Goal: Information Seeking & Learning: Learn about a topic

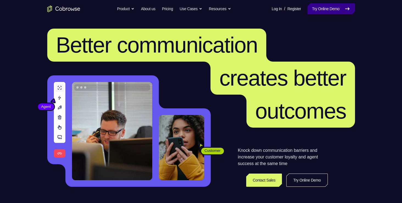
click at [317, 8] on link "Try Online Demo" at bounding box center [330, 8] width 47 height 11
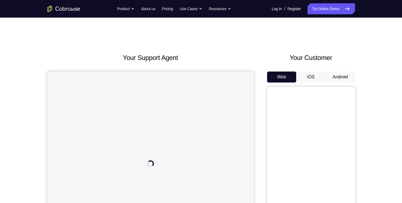
click at [339, 76] on button "Android" at bounding box center [339, 76] width 29 height 11
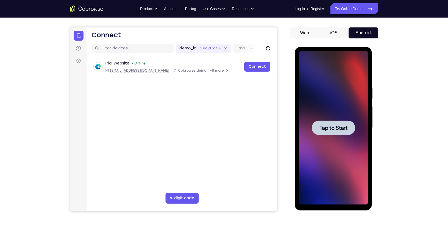
click at [344, 125] on span "Tap to Start" at bounding box center [333, 127] width 28 height 5
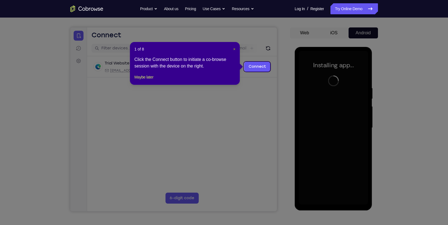
click at [235, 49] on span "×" at bounding box center [234, 49] width 2 height 4
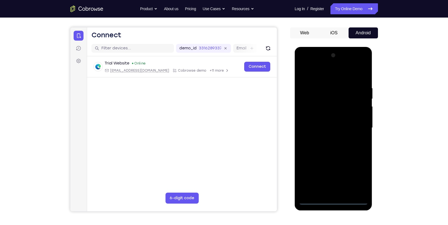
click at [334, 202] on div at bounding box center [333, 128] width 69 height 154
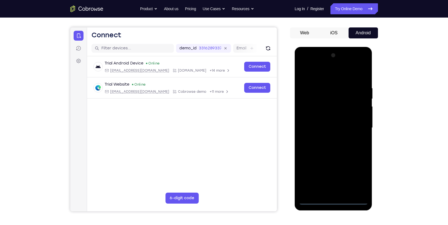
click at [356, 177] on div at bounding box center [333, 128] width 69 height 154
click at [326, 74] on div at bounding box center [333, 128] width 69 height 154
click at [312, 110] on div at bounding box center [333, 128] width 69 height 154
click at [323, 127] on div at bounding box center [333, 128] width 69 height 154
click at [325, 121] on div at bounding box center [333, 128] width 69 height 154
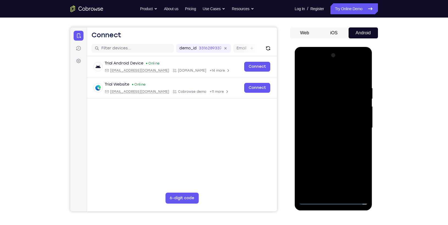
click at [325, 131] on div at bounding box center [333, 128] width 69 height 154
click at [330, 161] on div at bounding box center [333, 128] width 69 height 154
click at [359, 116] on div at bounding box center [333, 128] width 69 height 154
click at [331, 189] on div at bounding box center [333, 128] width 69 height 154
click at [326, 120] on div at bounding box center [333, 128] width 69 height 154
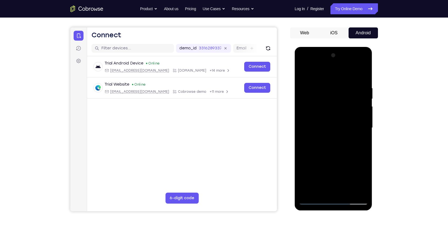
click at [334, 138] on div at bounding box center [333, 128] width 69 height 154
click at [316, 78] on div at bounding box center [333, 128] width 69 height 154
click at [305, 71] on div at bounding box center [333, 128] width 69 height 154
click at [352, 80] on div at bounding box center [333, 128] width 69 height 154
click at [304, 108] on div at bounding box center [333, 128] width 69 height 154
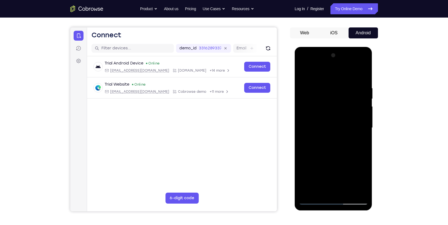
click at [313, 201] on div at bounding box center [333, 128] width 69 height 154
click at [350, 113] on div at bounding box center [333, 128] width 69 height 154
click at [320, 166] on div at bounding box center [333, 128] width 69 height 154
click at [333, 139] on div at bounding box center [333, 128] width 69 height 154
click at [326, 166] on div at bounding box center [333, 128] width 69 height 154
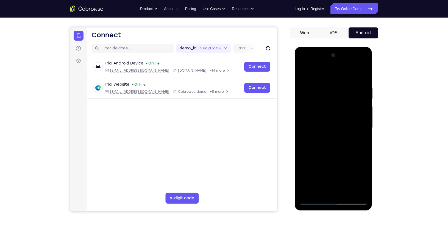
click at [342, 193] on div at bounding box center [333, 128] width 69 height 154
click at [318, 191] on div at bounding box center [333, 128] width 69 height 154
click at [341, 166] on div at bounding box center [333, 128] width 69 height 154
click at [362, 133] on div at bounding box center [333, 128] width 69 height 154
click at [302, 72] on div at bounding box center [333, 128] width 69 height 154
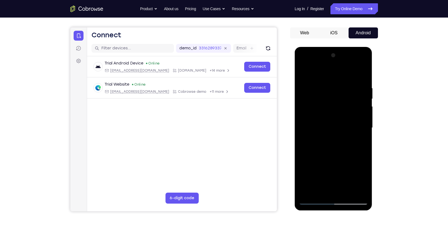
click at [302, 72] on div at bounding box center [333, 128] width 69 height 154
click at [347, 130] on div at bounding box center [333, 128] width 69 height 154
click at [313, 200] on div at bounding box center [333, 128] width 69 height 154
click at [347, 147] on div at bounding box center [333, 128] width 69 height 154
click at [313, 199] on div at bounding box center [333, 128] width 69 height 154
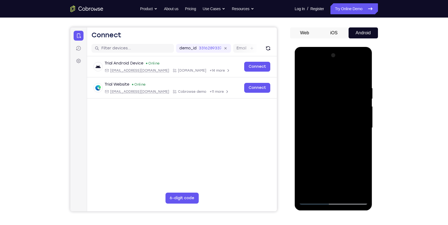
click at [314, 201] on div at bounding box center [333, 128] width 69 height 154
click at [345, 114] on div at bounding box center [333, 128] width 69 height 154
click at [324, 150] on div at bounding box center [333, 128] width 69 height 154
click at [346, 123] on div at bounding box center [333, 128] width 69 height 154
click at [312, 202] on div at bounding box center [333, 128] width 69 height 154
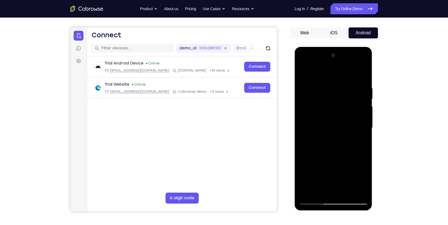
click at [345, 157] on div at bounding box center [333, 128] width 69 height 154
click at [311, 201] on div at bounding box center [333, 128] width 69 height 154
click at [326, 177] on div at bounding box center [333, 128] width 69 height 154
click at [314, 200] on div at bounding box center [333, 128] width 69 height 154
click at [324, 109] on div at bounding box center [333, 128] width 69 height 154
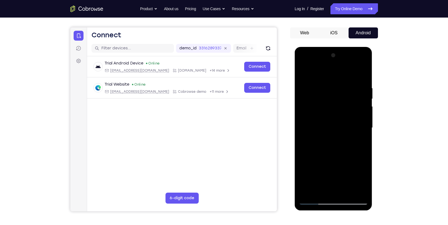
click at [317, 74] on div at bounding box center [333, 128] width 69 height 154
click at [304, 71] on div at bounding box center [333, 128] width 69 height 154
click at [328, 113] on div at bounding box center [333, 128] width 69 height 154
click at [364, 133] on div at bounding box center [333, 128] width 69 height 154
click at [304, 176] on div at bounding box center [333, 128] width 69 height 154
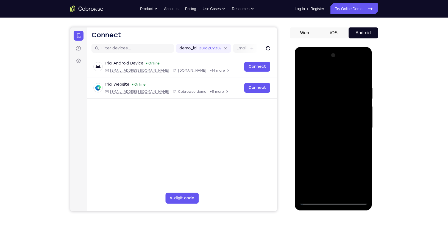
click at [313, 200] on div at bounding box center [333, 128] width 69 height 154
click at [305, 133] on div at bounding box center [333, 128] width 69 height 154
click at [305, 188] on div at bounding box center [333, 128] width 69 height 154
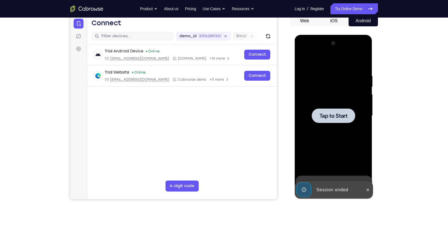
scroll to position [44, 0]
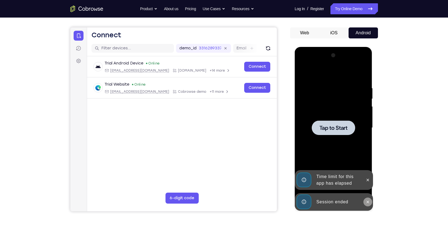
click at [368, 202] on icon at bounding box center [368, 202] width 2 height 2
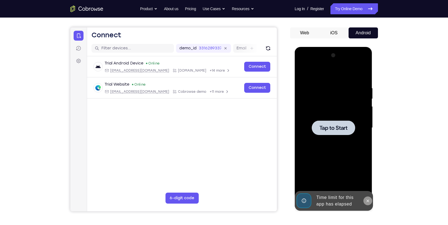
click at [367, 183] on div at bounding box center [333, 128] width 69 height 154
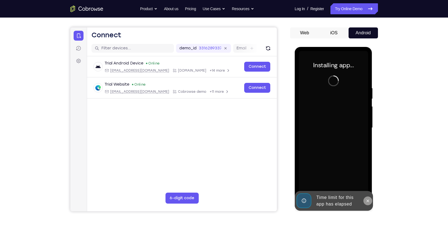
click at [369, 201] on icon at bounding box center [367, 201] width 4 height 4
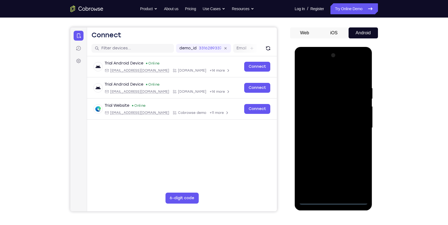
click at [332, 202] on div at bounding box center [333, 128] width 69 height 154
click at [359, 179] on div at bounding box center [333, 128] width 69 height 154
click at [326, 73] on div at bounding box center [333, 128] width 69 height 154
click at [359, 125] on div at bounding box center [333, 128] width 69 height 154
click at [328, 139] on div at bounding box center [333, 128] width 69 height 154
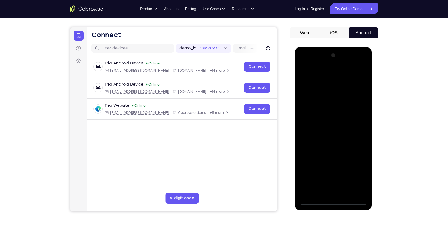
click at [319, 127] on div at bounding box center [333, 128] width 69 height 154
click at [323, 118] on div at bounding box center [333, 128] width 69 height 154
click at [325, 129] on div at bounding box center [333, 128] width 69 height 154
click at [331, 147] on div at bounding box center [333, 128] width 69 height 154
click at [335, 155] on div at bounding box center [333, 128] width 69 height 154
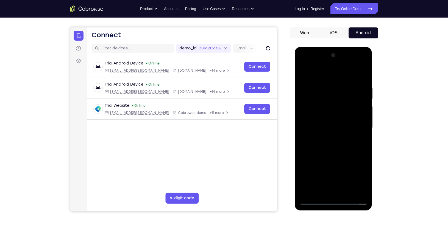
click at [345, 194] on div at bounding box center [333, 128] width 69 height 154
click at [331, 157] on div at bounding box center [333, 128] width 69 height 154
click at [333, 168] on div at bounding box center [333, 128] width 69 height 154
click at [311, 200] on div at bounding box center [333, 128] width 69 height 154
click at [312, 200] on div at bounding box center [333, 128] width 69 height 154
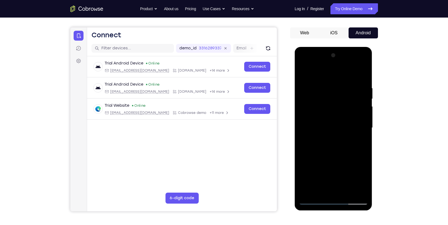
click at [334, 152] on div at bounding box center [333, 128] width 69 height 154
click at [314, 200] on div at bounding box center [333, 128] width 69 height 154
click at [328, 142] on div at bounding box center [333, 128] width 69 height 154
click at [321, 173] on div at bounding box center [333, 128] width 69 height 154
click at [356, 74] on div at bounding box center [333, 128] width 69 height 154
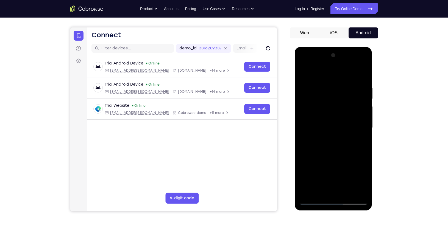
click at [366, 74] on div at bounding box center [333, 128] width 69 height 154
click at [359, 76] on div at bounding box center [333, 128] width 69 height 154
click at [314, 202] on div at bounding box center [333, 128] width 69 height 154
click at [313, 202] on div at bounding box center [333, 128] width 69 height 154
click at [323, 132] on div at bounding box center [333, 128] width 69 height 154
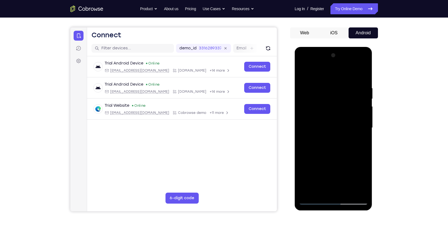
click at [312, 199] on div at bounding box center [333, 128] width 69 height 154
click at [363, 71] on div at bounding box center [333, 128] width 69 height 154
click at [314, 87] on div at bounding box center [333, 128] width 69 height 154
click at [309, 88] on div at bounding box center [333, 128] width 69 height 154
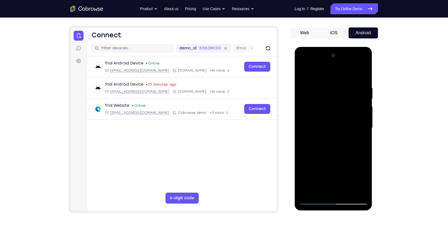
click at [314, 202] on div at bounding box center [334, 129] width 78 height 164
click at [314, 200] on div at bounding box center [333, 128] width 69 height 154
click at [342, 96] on div at bounding box center [333, 128] width 69 height 154
click at [350, 90] on div at bounding box center [333, 128] width 69 height 154
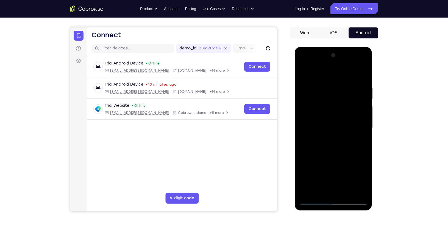
click at [344, 100] on div at bounding box center [333, 128] width 69 height 154
click at [313, 98] on div at bounding box center [333, 128] width 69 height 154
click at [302, 73] on div at bounding box center [333, 128] width 69 height 154
click at [325, 86] on div at bounding box center [333, 128] width 69 height 154
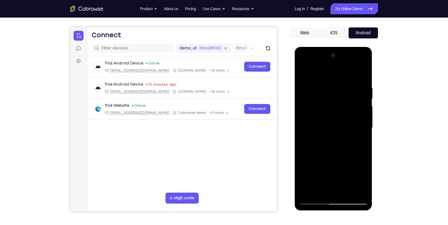
click at [364, 76] on div at bounding box center [333, 128] width 69 height 154
click at [313, 84] on div at bounding box center [333, 128] width 69 height 154
click at [308, 190] on div at bounding box center [333, 128] width 69 height 154
click at [309, 85] on div at bounding box center [333, 128] width 69 height 154
click at [310, 191] on div at bounding box center [333, 128] width 69 height 154
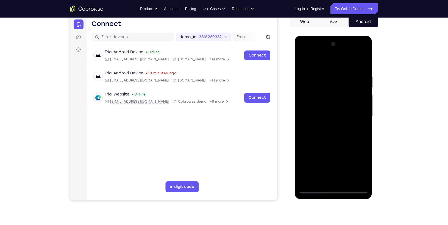
scroll to position [55, 0]
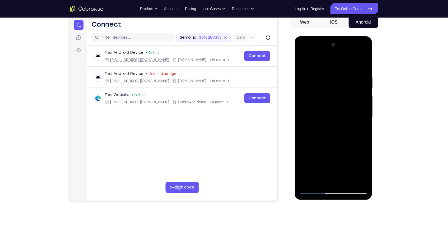
drag, startPoint x: 332, startPoint y: 134, endPoint x: 329, endPoint y: 101, distance: 33.1
click at [329, 101] on div at bounding box center [333, 117] width 69 height 154
drag, startPoint x: 334, startPoint y: 135, endPoint x: 330, endPoint y: 98, distance: 37.0
click at [330, 98] on div at bounding box center [333, 117] width 69 height 154
drag, startPoint x: 334, startPoint y: 142, endPoint x: 336, endPoint y: 86, distance: 55.8
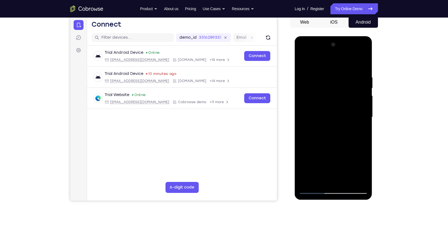
click at [336, 86] on div at bounding box center [333, 117] width 69 height 154
drag, startPoint x: 336, startPoint y: 140, endPoint x: 336, endPoint y: 100, distance: 39.8
click at [336, 100] on div at bounding box center [333, 117] width 69 height 154
drag, startPoint x: 336, startPoint y: 138, endPoint x: 339, endPoint y: 91, distance: 47.3
click at [339, 91] on div at bounding box center [333, 117] width 69 height 154
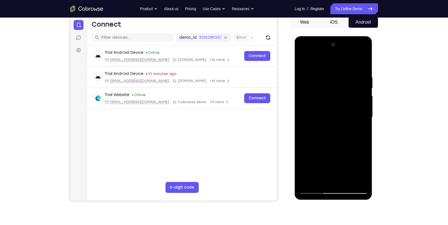
drag, startPoint x: 335, startPoint y: 139, endPoint x: 338, endPoint y: 109, distance: 30.1
click at [338, 109] on div at bounding box center [333, 117] width 69 height 154
drag, startPoint x: 337, startPoint y: 143, endPoint x: 340, endPoint y: 107, distance: 36.1
click at [340, 107] on div at bounding box center [333, 117] width 69 height 154
drag, startPoint x: 337, startPoint y: 147, endPoint x: 341, endPoint y: 107, distance: 40.8
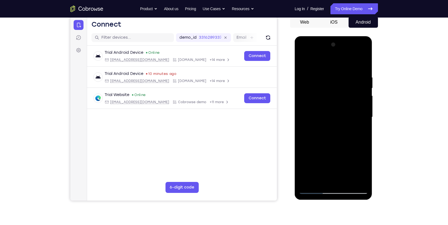
click at [341, 107] on div at bounding box center [333, 117] width 69 height 154
drag, startPoint x: 338, startPoint y: 142, endPoint x: 339, endPoint y: 107, distance: 34.3
click at [339, 107] on div at bounding box center [333, 117] width 69 height 154
drag, startPoint x: 339, startPoint y: 139, endPoint x: 342, endPoint y: 111, distance: 28.1
click at [342, 111] on div at bounding box center [333, 117] width 69 height 154
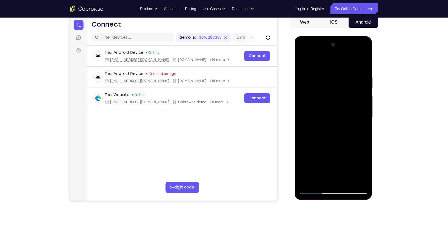
drag, startPoint x: 339, startPoint y: 145, endPoint x: 342, endPoint y: 108, distance: 36.4
click at [342, 108] on div at bounding box center [333, 117] width 69 height 154
drag, startPoint x: 340, startPoint y: 144, endPoint x: 340, endPoint y: 110, distance: 34.3
click at [340, 110] on div at bounding box center [333, 117] width 69 height 154
drag, startPoint x: 341, startPoint y: 142, endPoint x: 340, endPoint y: 112, distance: 30.0
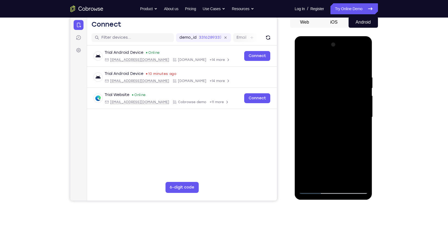
click at [340, 112] on div at bounding box center [333, 117] width 69 height 154
drag, startPoint x: 341, startPoint y: 142, endPoint x: 344, endPoint y: 104, distance: 38.3
click at [344, 104] on div at bounding box center [333, 117] width 69 height 154
drag, startPoint x: 343, startPoint y: 142, endPoint x: 342, endPoint y: 105, distance: 37.3
click at [342, 105] on div at bounding box center [333, 117] width 69 height 154
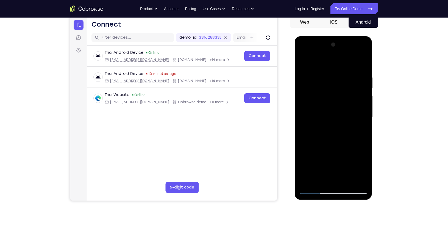
drag, startPoint x: 342, startPoint y: 135, endPoint x: 340, endPoint y: 100, distance: 35.2
click at [340, 100] on div at bounding box center [333, 117] width 69 height 154
drag, startPoint x: 343, startPoint y: 146, endPoint x: 340, endPoint y: 111, distance: 34.5
click at [340, 111] on div at bounding box center [333, 117] width 69 height 154
drag, startPoint x: 342, startPoint y: 139, endPoint x: 343, endPoint y: 98, distance: 41.2
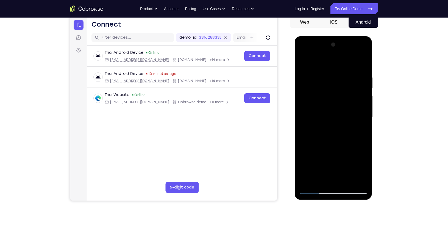
click at [343, 98] on div at bounding box center [333, 117] width 69 height 154
drag, startPoint x: 343, startPoint y: 143, endPoint x: 343, endPoint y: 90, distance: 53.5
click at [343, 90] on div at bounding box center [333, 117] width 69 height 154
drag, startPoint x: 345, startPoint y: 147, endPoint x: 345, endPoint y: 107, distance: 40.4
click at [345, 107] on div at bounding box center [333, 117] width 69 height 154
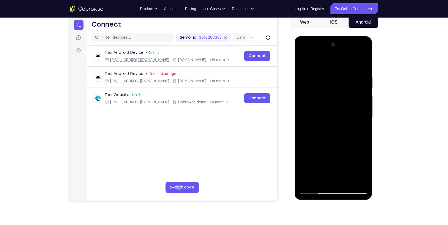
drag, startPoint x: 341, startPoint y: 137, endPoint x: 341, endPoint y: 91, distance: 45.3
click at [341, 91] on div at bounding box center [333, 117] width 69 height 154
click at [309, 82] on div at bounding box center [333, 117] width 69 height 154
click at [361, 65] on div at bounding box center [333, 117] width 69 height 154
click at [314, 192] on div at bounding box center [333, 117] width 69 height 154
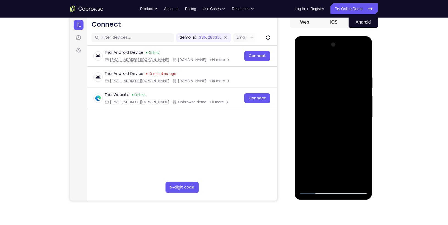
drag, startPoint x: 362, startPoint y: 74, endPoint x: 320, endPoint y: 80, distance: 42.8
click at [320, 80] on div at bounding box center [333, 117] width 69 height 154
drag, startPoint x: 352, startPoint y: 75, endPoint x: 310, endPoint y: 82, distance: 42.5
click at [310, 82] on div at bounding box center [333, 117] width 69 height 154
drag, startPoint x: 361, startPoint y: 74, endPoint x: 306, endPoint y: 83, distance: 55.6
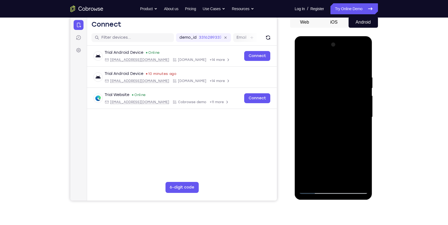
click at [306, 83] on div at bounding box center [333, 117] width 69 height 154
drag, startPoint x: 359, startPoint y: 72, endPoint x: 300, endPoint y: 82, distance: 60.0
click at [300, 82] on div at bounding box center [333, 117] width 69 height 154
drag, startPoint x: 357, startPoint y: 69, endPoint x: 302, endPoint y: 80, distance: 56.2
click at [302, 80] on div at bounding box center [333, 117] width 69 height 154
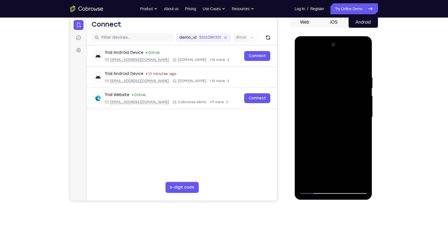
click at [321, 181] on div at bounding box center [333, 117] width 69 height 154
click at [330, 61] on div at bounding box center [333, 117] width 69 height 154
click at [317, 91] on div at bounding box center [333, 117] width 69 height 154
click at [309, 78] on div at bounding box center [333, 117] width 69 height 154
click at [303, 119] on div at bounding box center [333, 117] width 69 height 154
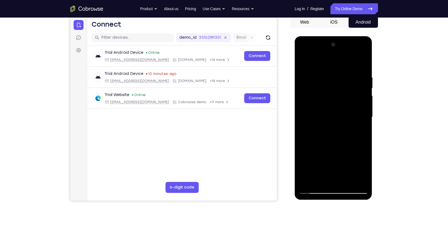
click at [308, 74] on div at bounding box center [333, 117] width 69 height 154
click at [330, 178] on div at bounding box center [333, 117] width 69 height 154
click at [312, 191] on div at bounding box center [333, 117] width 69 height 154
click at [315, 190] on div at bounding box center [333, 117] width 69 height 154
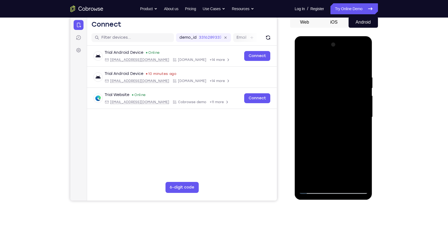
click at [315, 190] on div at bounding box center [333, 117] width 69 height 154
click at [345, 180] on div at bounding box center [333, 117] width 69 height 154
click at [334, 135] on div at bounding box center [333, 117] width 69 height 154
click at [340, 140] on div at bounding box center [333, 117] width 69 height 154
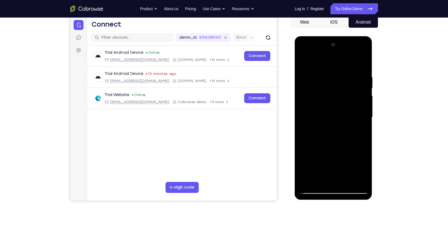
click at [343, 147] on div at bounding box center [333, 117] width 69 height 154
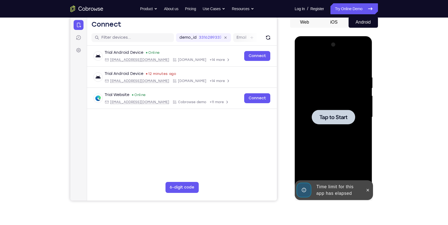
click at [344, 120] on span "Tap to Start" at bounding box center [333, 117] width 28 height 5
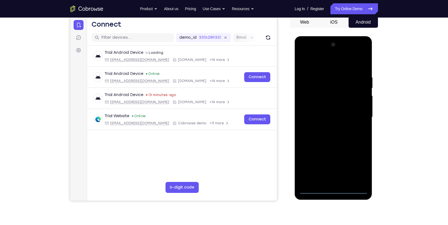
click at [335, 190] on div at bounding box center [333, 117] width 69 height 154
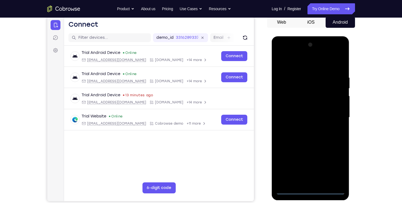
click at [334, 167] on div at bounding box center [310, 117] width 69 height 154
click at [295, 62] on div at bounding box center [310, 117] width 69 height 154
click at [287, 97] on div at bounding box center [310, 117] width 69 height 154
click at [304, 120] on div at bounding box center [310, 117] width 69 height 154
click at [310, 111] on div at bounding box center [310, 117] width 69 height 154
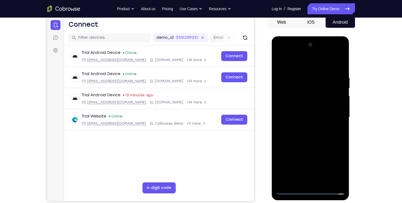
click at [313, 124] on div at bounding box center [310, 117] width 69 height 154
click at [304, 151] on div at bounding box center [310, 117] width 69 height 154
click at [338, 104] on div at bounding box center [310, 117] width 69 height 154
click at [305, 177] on div at bounding box center [310, 117] width 69 height 154
click at [304, 104] on div at bounding box center [310, 117] width 69 height 154
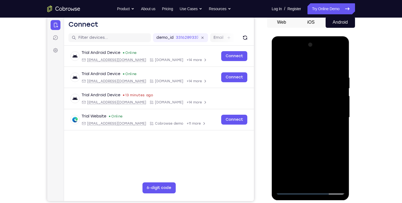
click at [324, 108] on div at bounding box center [310, 117] width 69 height 154
click at [305, 129] on div at bounding box center [310, 117] width 69 height 154
click at [331, 69] on div at bounding box center [310, 117] width 69 height 154
click at [282, 71] on div at bounding box center [310, 117] width 69 height 154
click at [282, 169] on div at bounding box center [310, 117] width 69 height 154
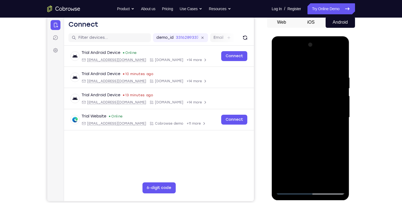
click at [285, 76] on div at bounding box center [310, 117] width 69 height 154
click at [293, 174] on div at bounding box center [310, 117] width 69 height 154
click at [294, 98] on div at bounding box center [310, 117] width 69 height 154
click at [280, 63] on div at bounding box center [310, 117] width 69 height 154
click at [311, 127] on div at bounding box center [310, 117] width 69 height 154
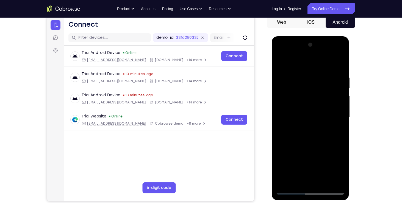
click at [309, 146] on div at bounding box center [310, 117] width 69 height 154
click at [303, 140] on div at bounding box center [310, 117] width 69 height 154
click at [307, 104] on div at bounding box center [310, 117] width 69 height 154
click at [278, 62] on div at bounding box center [310, 117] width 69 height 154
click at [287, 85] on div at bounding box center [310, 117] width 69 height 154
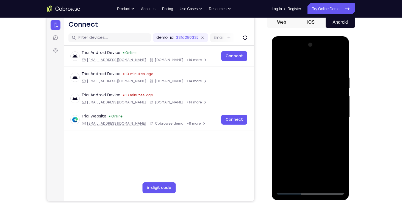
click at [278, 63] on div at bounding box center [310, 117] width 69 height 154
click at [291, 189] on div at bounding box center [310, 117] width 69 height 154
click at [289, 190] on div at bounding box center [310, 117] width 69 height 154
click at [282, 168] on div at bounding box center [310, 117] width 69 height 154
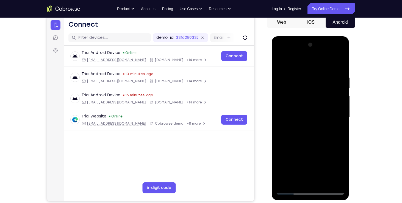
click at [284, 121] on div at bounding box center [310, 117] width 69 height 154
click at [292, 174] on div at bounding box center [310, 117] width 69 height 154
click at [289, 191] on div at bounding box center [310, 117] width 69 height 154
click at [281, 128] on div at bounding box center [310, 117] width 69 height 154
click at [292, 171] on div at bounding box center [310, 117] width 69 height 154
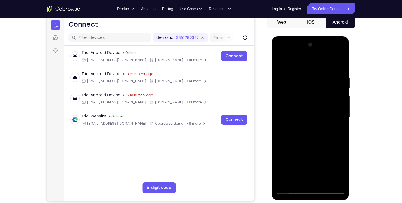
click at [322, 76] on div at bounding box center [310, 117] width 69 height 154
click at [290, 191] on div at bounding box center [310, 117] width 69 height 154
click at [291, 192] on div at bounding box center [310, 117] width 69 height 154
click at [340, 122] on div at bounding box center [310, 117] width 69 height 154
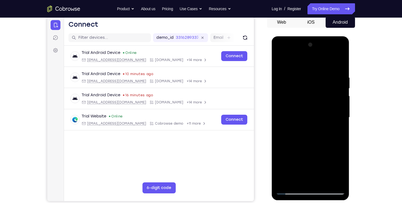
click at [282, 167] on div at bounding box center [310, 117] width 69 height 154
click at [292, 191] on div at bounding box center [310, 117] width 69 height 154
click at [291, 191] on div at bounding box center [310, 117] width 69 height 154
drag, startPoint x: 298, startPoint y: 77, endPoint x: 300, endPoint y: 126, distance: 49.5
click at [300, 126] on div at bounding box center [310, 117] width 69 height 154
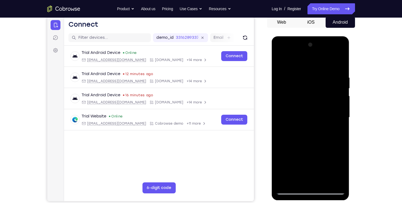
click at [315, 113] on div at bounding box center [310, 117] width 69 height 154
click at [296, 148] on div at bounding box center [310, 117] width 69 height 154
click at [311, 119] on div at bounding box center [310, 117] width 69 height 154
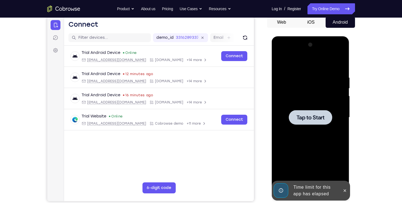
click at [306, 115] on span "Tap to Start" at bounding box center [310, 117] width 28 height 5
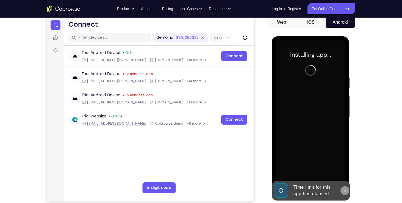
click at [347, 190] on button at bounding box center [344, 190] width 9 height 9
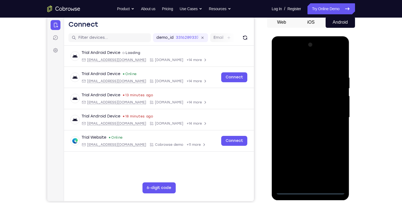
click at [309, 191] on div at bounding box center [310, 117] width 69 height 154
click at [335, 168] on div at bounding box center [310, 117] width 69 height 154
click at [305, 66] on div at bounding box center [310, 117] width 69 height 154
click at [292, 103] on div at bounding box center [310, 117] width 69 height 154
click at [293, 116] on div at bounding box center [310, 117] width 69 height 154
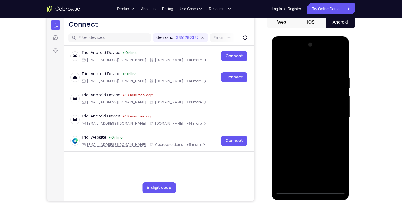
click at [303, 113] on div at bounding box center [310, 117] width 69 height 154
click at [303, 123] on div at bounding box center [310, 117] width 69 height 154
click at [302, 148] on div at bounding box center [310, 117] width 69 height 154
click at [322, 107] on div at bounding box center [310, 117] width 69 height 154
click at [311, 177] on div at bounding box center [310, 117] width 69 height 154
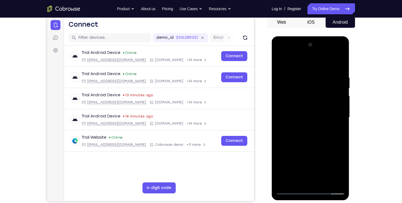
click at [307, 104] on div at bounding box center [310, 117] width 69 height 154
click at [322, 107] on div at bounding box center [310, 117] width 69 height 154
click at [322, 128] on div at bounding box center [310, 117] width 69 height 154
click at [328, 70] on div at bounding box center [310, 117] width 69 height 154
click at [317, 96] on div at bounding box center [310, 117] width 69 height 154
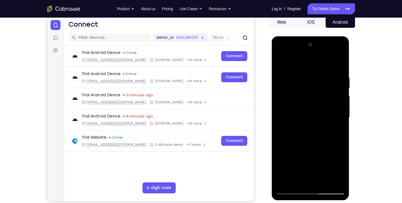
click at [296, 152] on div at bounding box center [310, 117] width 69 height 154
click at [309, 122] on div at bounding box center [310, 117] width 69 height 154
click at [305, 152] on div at bounding box center [310, 117] width 69 height 154
click at [314, 181] on div at bounding box center [310, 117] width 69 height 154
click at [297, 180] on div at bounding box center [310, 117] width 69 height 154
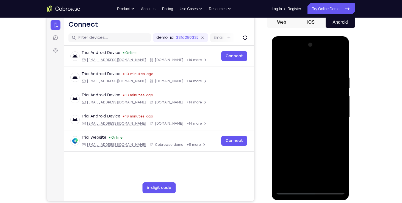
click at [318, 157] on div at bounding box center [310, 117] width 69 height 154
click at [340, 127] on div at bounding box center [310, 117] width 69 height 154
click at [280, 62] on div at bounding box center [310, 117] width 69 height 154
click at [295, 112] on div at bounding box center [310, 117] width 69 height 154
click at [310, 87] on div at bounding box center [310, 117] width 69 height 154
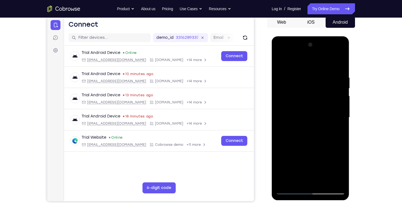
click at [305, 112] on div at bounding box center [310, 117] width 69 height 154
click at [309, 181] on div at bounding box center [310, 117] width 69 height 154
click at [297, 180] on div at bounding box center [310, 117] width 69 height 154
click at [280, 150] on div at bounding box center [310, 117] width 69 height 154
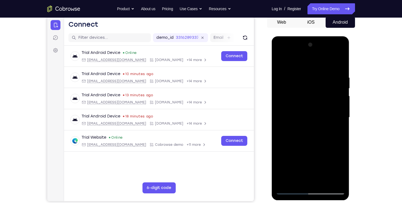
click at [341, 128] on div at bounding box center [310, 117] width 69 height 154
click at [288, 191] on div at bounding box center [310, 117] width 69 height 154
click at [291, 190] on div at bounding box center [310, 117] width 69 height 154
click at [299, 132] on div at bounding box center [310, 117] width 69 height 154
click at [290, 192] on div at bounding box center [310, 117] width 69 height 154
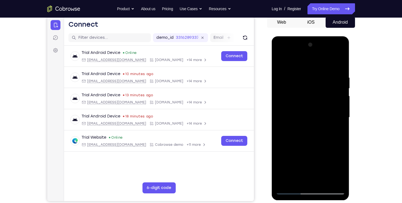
click at [319, 153] on div at bounding box center [310, 117] width 69 height 154
click at [290, 192] on div at bounding box center [310, 117] width 69 height 154
click at [324, 118] on div at bounding box center [310, 117] width 69 height 154
click at [289, 93] on div at bounding box center [310, 117] width 69 height 154
click at [291, 192] on div at bounding box center [310, 117] width 69 height 154
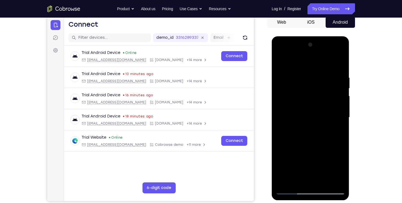
click at [291, 189] on div at bounding box center [310, 117] width 69 height 154
click at [288, 192] on div at bounding box center [310, 117] width 69 height 154
drag, startPoint x: 310, startPoint y: 93, endPoint x: 317, endPoint y: 162, distance: 69.2
click at [317, 162] on div at bounding box center [310, 117] width 69 height 154
drag, startPoint x: 297, startPoint y: 63, endPoint x: 298, endPoint y: 163, distance: 100.0
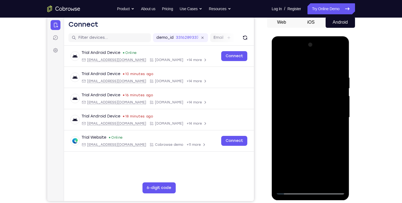
click at [298, 163] on div at bounding box center [310, 117] width 69 height 154
drag, startPoint x: 303, startPoint y: 64, endPoint x: 298, endPoint y: 142, distance: 77.9
click at [298, 142] on div at bounding box center [310, 117] width 69 height 154
drag, startPoint x: 308, startPoint y: 63, endPoint x: 311, endPoint y: 152, distance: 88.5
click at [311, 152] on div at bounding box center [310, 117] width 69 height 154
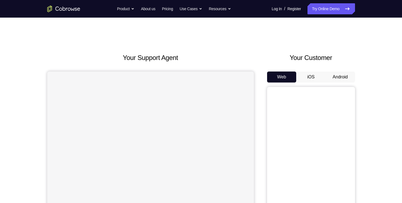
click at [339, 76] on button "Android" at bounding box center [339, 76] width 29 height 11
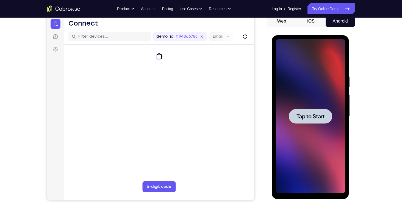
click at [312, 115] on span "Tap to Start" at bounding box center [310, 115] width 28 height 5
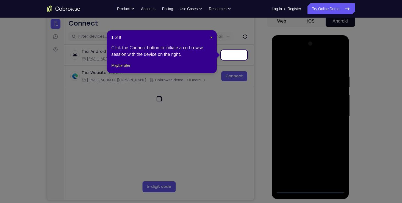
click at [210, 38] on span "×" at bounding box center [211, 37] width 2 height 4
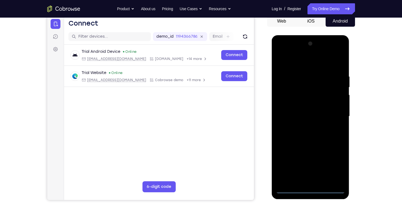
click at [310, 189] on div at bounding box center [310, 116] width 69 height 154
click at [337, 169] on div at bounding box center [310, 116] width 69 height 154
click at [289, 60] on div at bounding box center [310, 116] width 69 height 154
click at [334, 114] on div at bounding box center [310, 116] width 69 height 154
click at [305, 126] on div at bounding box center [310, 116] width 69 height 154
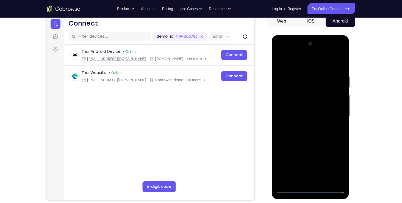
click at [298, 110] on div at bounding box center [310, 116] width 69 height 154
click at [302, 104] on div at bounding box center [310, 116] width 69 height 154
click at [303, 116] on div at bounding box center [310, 116] width 69 height 154
click at [303, 135] on div at bounding box center [310, 116] width 69 height 154
click at [316, 133] on div at bounding box center [310, 116] width 69 height 154
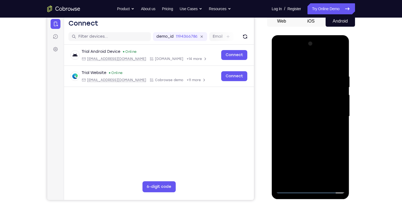
click at [318, 141] on div at bounding box center [310, 116] width 69 height 154
click at [324, 181] on div at bounding box center [310, 116] width 69 height 154
click at [308, 146] on div at bounding box center [310, 116] width 69 height 154
click at [310, 111] on div at bounding box center [310, 116] width 69 height 154
click at [292, 189] on div at bounding box center [310, 116] width 69 height 154
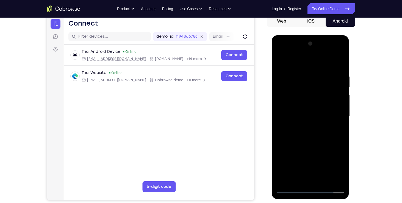
click at [308, 118] on div at bounding box center [310, 116] width 69 height 154
click at [306, 177] on div at bounding box center [310, 116] width 69 height 154
click at [337, 167] on div at bounding box center [310, 116] width 69 height 154
click at [300, 128] on div at bounding box center [310, 116] width 69 height 154
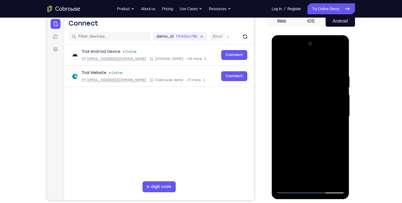
click at [292, 190] on div at bounding box center [310, 116] width 69 height 154
click at [337, 100] on div at bounding box center [310, 116] width 69 height 154
click at [291, 189] on div at bounding box center [310, 116] width 69 height 154
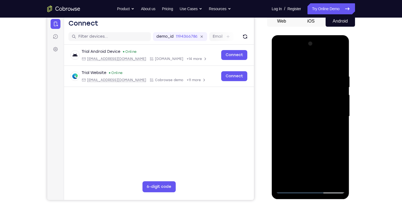
click at [340, 61] on div at bounding box center [310, 116] width 69 height 154
click at [332, 85] on div at bounding box center [310, 116] width 69 height 154
click at [336, 125] on div at bounding box center [310, 116] width 69 height 154
click at [331, 82] on div at bounding box center [310, 116] width 69 height 154
click at [290, 188] on div at bounding box center [310, 116] width 69 height 154
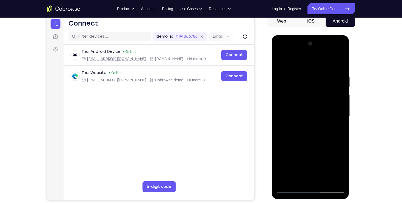
click at [336, 182] on div at bounding box center [310, 116] width 69 height 154
click at [311, 139] on div at bounding box center [310, 116] width 69 height 154
click at [289, 150] on div at bounding box center [310, 116] width 69 height 154
click at [290, 191] on div at bounding box center [310, 116] width 69 height 154
click at [291, 192] on div at bounding box center [310, 116] width 69 height 154
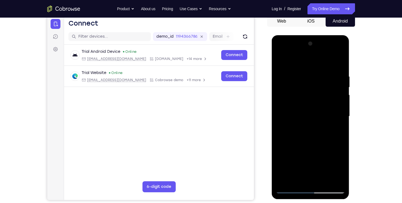
click at [328, 141] on div at bounding box center [310, 116] width 69 height 154
click at [290, 149] on div at bounding box center [310, 116] width 69 height 154
click at [289, 191] on div at bounding box center [310, 116] width 69 height 154
click at [283, 158] on div at bounding box center [310, 116] width 69 height 154
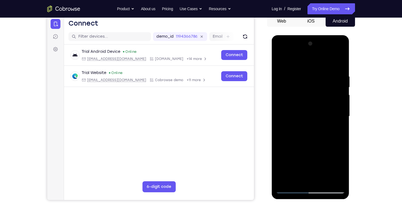
click at [292, 147] on div at bounding box center [310, 116] width 69 height 154
click at [288, 191] on div at bounding box center [310, 116] width 69 height 154
click at [291, 191] on div at bounding box center [310, 116] width 69 height 154
click at [303, 72] on div at bounding box center [310, 116] width 69 height 154
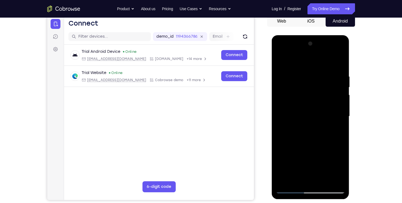
click at [338, 178] on div at bounding box center [310, 116] width 69 height 154
click at [340, 122] on div at bounding box center [310, 116] width 69 height 154
click at [281, 113] on div at bounding box center [310, 116] width 69 height 154
click at [331, 181] on div at bounding box center [310, 116] width 69 height 154
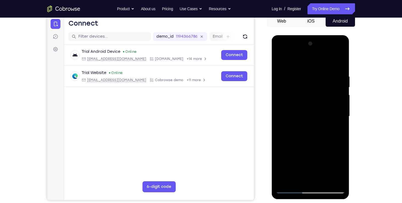
click at [338, 130] on div at bounding box center [310, 116] width 69 height 154
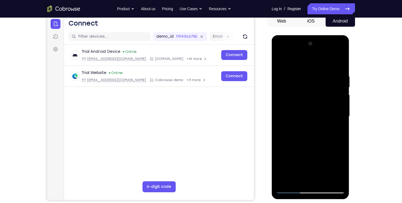
click at [338, 130] on div at bounding box center [310, 116] width 69 height 154
click at [340, 63] on div at bounding box center [310, 116] width 69 height 154
click at [323, 182] on div at bounding box center [310, 116] width 69 height 154
click at [306, 123] on div at bounding box center [310, 116] width 69 height 154
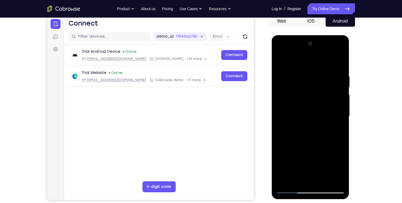
click at [286, 178] on div at bounding box center [310, 116] width 69 height 154
click at [295, 124] on div at bounding box center [310, 116] width 69 height 154
click at [306, 178] on div at bounding box center [310, 116] width 69 height 154
click at [338, 129] on div at bounding box center [310, 116] width 69 height 154
click at [306, 111] on div at bounding box center [310, 116] width 69 height 154
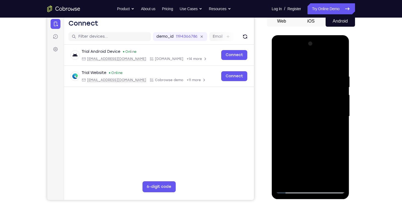
click at [308, 158] on div at bounding box center [310, 116] width 69 height 154
click at [299, 117] on div at bounding box center [310, 116] width 69 height 154
click at [296, 178] on div at bounding box center [310, 116] width 69 height 154
click at [340, 169] on div at bounding box center [310, 116] width 69 height 154
click at [307, 121] on div at bounding box center [310, 116] width 69 height 154
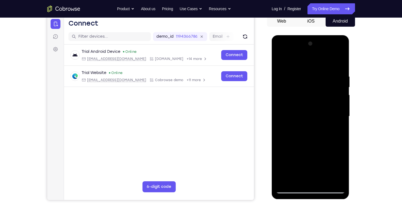
click at [304, 177] on div at bounding box center [310, 116] width 69 height 154
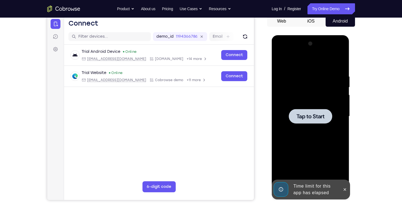
click at [316, 121] on div at bounding box center [310, 116] width 43 height 15
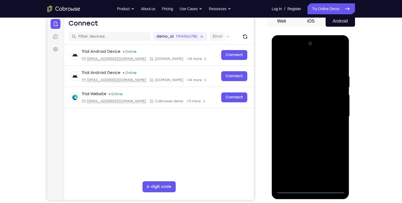
click at [310, 191] on div at bounding box center [310, 116] width 69 height 154
click at [335, 162] on div at bounding box center [310, 116] width 69 height 154
click at [313, 66] on div at bounding box center [310, 116] width 69 height 154
click at [336, 114] on div at bounding box center [310, 116] width 69 height 154
click at [306, 126] on div at bounding box center [310, 116] width 69 height 154
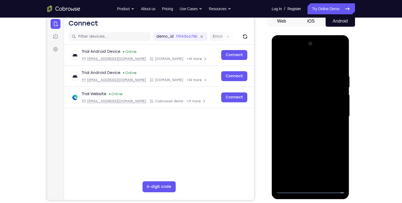
click at [300, 110] on div at bounding box center [310, 116] width 69 height 154
click at [305, 106] on div at bounding box center [310, 116] width 69 height 154
click at [336, 105] on div at bounding box center [310, 116] width 69 height 154
click at [309, 117] on div at bounding box center [310, 116] width 69 height 154
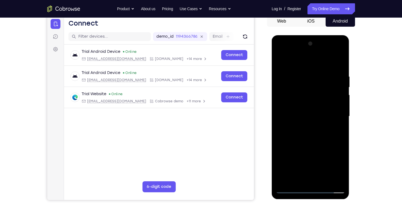
click at [308, 135] on div at bounding box center [310, 116] width 69 height 154
click at [323, 181] on div at bounding box center [310, 116] width 69 height 154
click at [317, 142] on div at bounding box center [310, 116] width 69 height 154
click at [325, 180] on div at bounding box center [310, 116] width 69 height 154
click at [309, 143] on div at bounding box center [310, 116] width 69 height 154
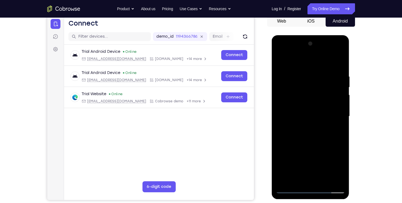
click at [315, 109] on div at bounding box center [310, 116] width 69 height 154
click at [312, 178] on div at bounding box center [310, 116] width 69 height 154
click at [342, 169] on div at bounding box center [310, 116] width 69 height 154
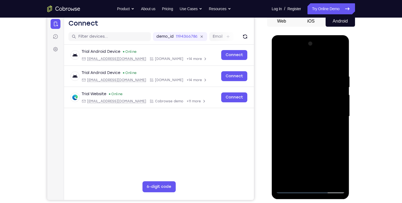
click at [342, 169] on div at bounding box center [310, 116] width 69 height 154
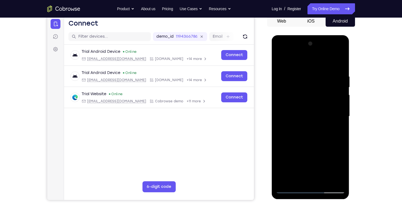
click at [299, 119] on div at bounding box center [310, 116] width 69 height 154
click at [298, 179] on div at bounding box center [310, 116] width 69 height 154
click at [297, 110] on div at bounding box center [310, 116] width 69 height 154
click at [329, 152] on div at bounding box center [310, 116] width 69 height 154
click at [327, 155] on div at bounding box center [310, 116] width 69 height 154
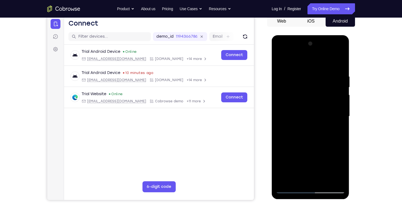
click at [338, 169] on div at bounding box center [310, 116] width 69 height 154
click at [291, 115] on div at bounding box center [310, 116] width 69 height 154
click at [289, 190] on div at bounding box center [310, 116] width 69 height 154
click at [291, 188] on div at bounding box center [310, 116] width 69 height 154
click at [320, 74] on div at bounding box center [310, 116] width 69 height 154
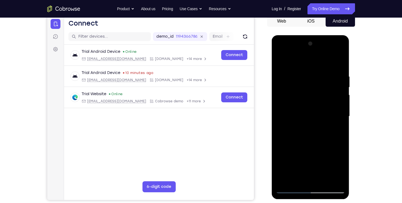
click at [338, 65] on div at bounding box center [310, 116] width 69 height 154
click at [301, 70] on div at bounding box center [310, 116] width 69 height 154
click at [339, 125] on div at bounding box center [310, 116] width 69 height 154
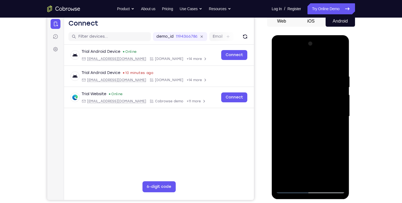
click at [339, 62] on div at bounding box center [310, 116] width 69 height 154
click at [336, 72] on div at bounding box center [310, 116] width 69 height 154
click at [338, 111] on div at bounding box center [310, 116] width 69 height 154
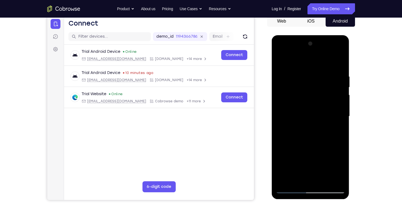
click at [338, 111] on div at bounding box center [310, 116] width 69 height 154
click at [337, 63] on div at bounding box center [310, 116] width 69 height 154
drag, startPoint x: 305, startPoint y: 96, endPoint x: 307, endPoint y: 162, distance: 66.0
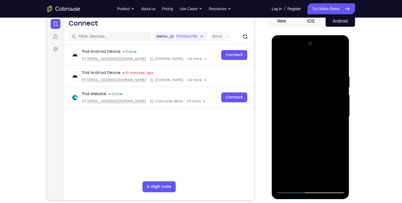
click at [307, 162] on div at bounding box center [310, 116] width 69 height 154
click at [322, 182] on div at bounding box center [310, 116] width 69 height 154
click at [339, 85] on div at bounding box center [310, 116] width 69 height 154
click at [278, 86] on div at bounding box center [310, 116] width 69 height 154
click at [283, 77] on div at bounding box center [310, 116] width 69 height 154
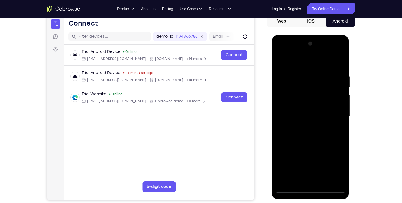
click at [332, 121] on div at bounding box center [310, 116] width 69 height 154
click at [334, 107] on div at bounding box center [310, 116] width 69 height 154
click at [340, 62] on div at bounding box center [310, 116] width 69 height 154
click at [291, 190] on div at bounding box center [310, 116] width 69 height 154
click at [290, 189] on div at bounding box center [310, 116] width 69 height 154
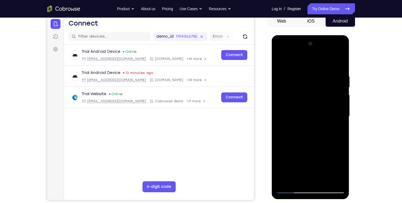
click at [302, 74] on div at bounding box center [310, 116] width 69 height 154
click at [340, 122] on div at bounding box center [310, 116] width 69 height 154
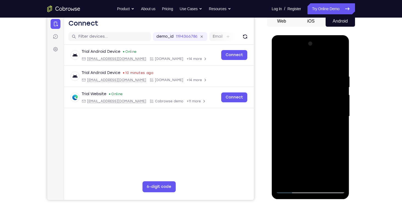
click at [340, 122] on div at bounding box center [310, 116] width 69 height 154
click at [338, 63] on div at bounding box center [310, 116] width 69 height 154
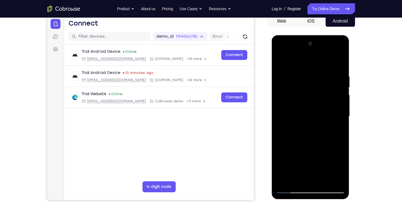
drag, startPoint x: 310, startPoint y: 101, endPoint x: 310, endPoint y: 173, distance: 72.2
click at [310, 173] on div at bounding box center [310, 116] width 69 height 154
click at [323, 180] on div at bounding box center [310, 116] width 69 height 154
click at [307, 109] on div at bounding box center [310, 116] width 69 height 154
drag, startPoint x: 306, startPoint y: 93, endPoint x: 305, endPoint y: 142, distance: 49.2
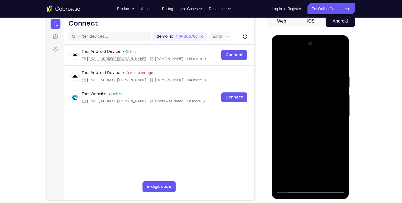
click at [305, 142] on div at bounding box center [310, 116] width 69 height 154
drag, startPoint x: 305, startPoint y: 82, endPoint x: 308, endPoint y: 120, distance: 38.0
click at [308, 120] on div at bounding box center [310, 116] width 69 height 154
drag, startPoint x: 306, startPoint y: 132, endPoint x: 306, endPoint y: 98, distance: 33.2
click at [306, 98] on div at bounding box center [310, 116] width 69 height 154
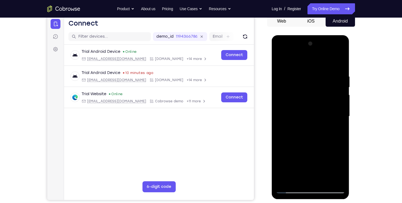
drag, startPoint x: 300, startPoint y: 134, endPoint x: 300, endPoint y: 104, distance: 29.9
click at [300, 104] on div at bounding box center [310, 116] width 69 height 154
click at [308, 111] on div at bounding box center [310, 116] width 69 height 154
drag, startPoint x: 308, startPoint y: 111, endPoint x: 306, endPoint y: 92, distance: 18.9
click at [306, 92] on div at bounding box center [310, 116] width 69 height 154
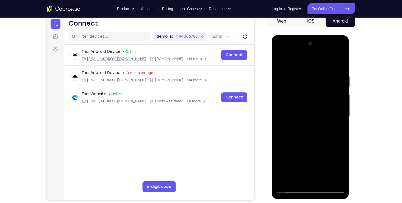
drag, startPoint x: 309, startPoint y: 116, endPoint x: 305, endPoint y: 83, distance: 33.0
click at [305, 83] on div at bounding box center [310, 116] width 69 height 154
drag, startPoint x: 291, startPoint y: 156, endPoint x: 290, endPoint y: 118, distance: 37.9
click at [290, 118] on div at bounding box center [310, 116] width 69 height 154
click at [298, 120] on div at bounding box center [310, 116] width 69 height 154
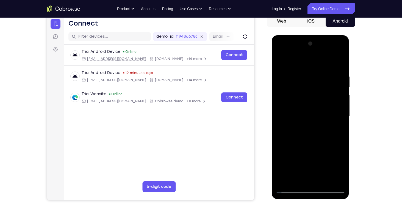
click at [315, 119] on div at bounding box center [310, 116] width 69 height 154
click at [305, 113] on div at bounding box center [310, 116] width 69 height 154
click at [290, 190] on div at bounding box center [310, 116] width 69 height 154
click at [289, 188] on div at bounding box center [310, 116] width 69 height 154
drag, startPoint x: 310, startPoint y: 76, endPoint x: 309, endPoint y: 140, distance: 63.7
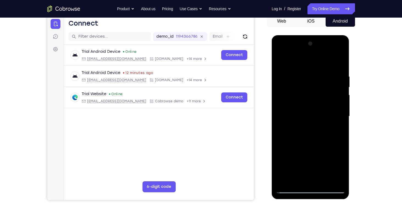
click at [309, 140] on div at bounding box center [310, 116] width 69 height 154
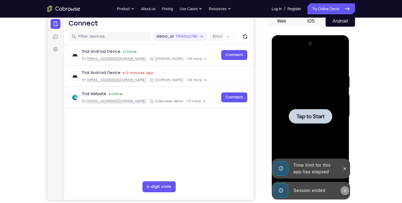
click at [344, 190] on icon at bounding box center [345, 190] width 2 height 2
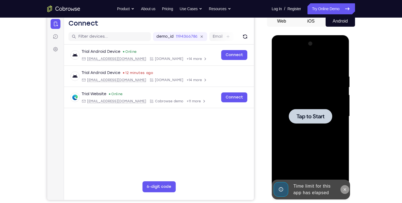
click at [344, 188] on icon at bounding box center [344, 189] width 4 height 4
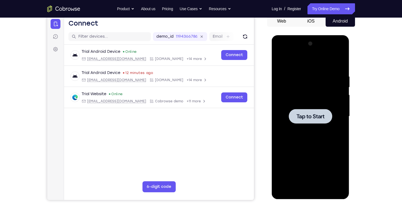
click at [307, 122] on div at bounding box center [310, 116] width 43 height 15
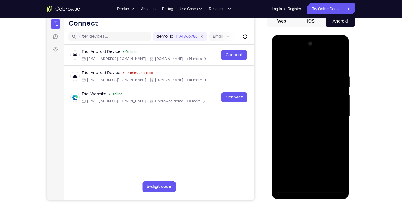
click at [312, 188] on div at bounding box center [310, 116] width 69 height 154
click at [336, 166] on div at bounding box center [310, 116] width 69 height 154
click at [300, 64] on div at bounding box center [310, 116] width 69 height 154
click at [286, 104] on div at bounding box center [310, 116] width 69 height 154
click at [317, 117] on div at bounding box center [310, 116] width 69 height 154
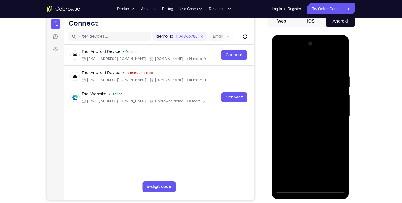
click at [318, 111] on div at bounding box center [310, 116] width 69 height 154
click at [314, 121] on div at bounding box center [310, 116] width 69 height 154
click at [310, 147] on div at bounding box center [310, 116] width 69 height 154
click at [336, 101] on div at bounding box center [310, 116] width 69 height 154
click at [306, 177] on div at bounding box center [310, 116] width 69 height 154
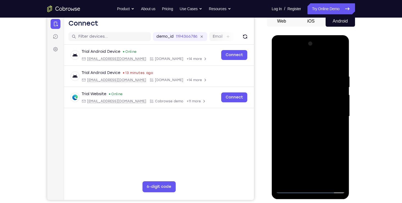
click at [301, 103] on div at bounding box center [310, 116] width 69 height 154
click at [297, 104] on div at bounding box center [310, 116] width 69 height 154
click at [305, 106] on div at bounding box center [310, 116] width 69 height 154
click at [299, 124] on div at bounding box center [310, 116] width 69 height 154
click at [326, 68] on div at bounding box center [310, 116] width 69 height 154
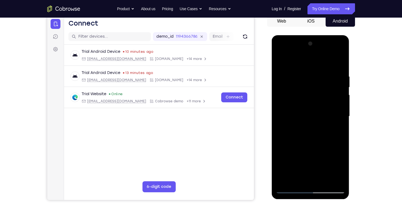
click at [280, 59] on div at bounding box center [310, 116] width 69 height 154
click at [328, 68] on div at bounding box center [310, 116] width 69 height 154
click at [283, 62] on div at bounding box center [310, 116] width 69 height 154
click at [308, 101] on div at bounding box center [310, 116] width 69 height 154
click at [281, 164] on div at bounding box center [310, 116] width 69 height 154
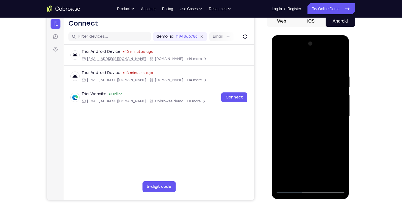
click at [282, 134] on div at bounding box center [310, 116] width 69 height 154
click at [290, 170] on div at bounding box center [310, 116] width 69 height 154
click at [340, 86] on div at bounding box center [310, 116] width 69 height 154
click at [299, 71] on div at bounding box center [310, 116] width 69 height 154
click at [312, 69] on div at bounding box center [310, 116] width 69 height 154
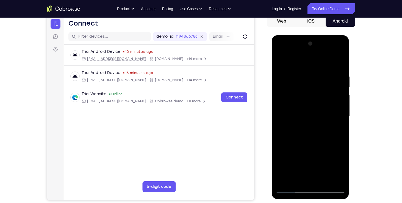
click at [289, 189] on div at bounding box center [310, 116] width 69 height 154
click at [291, 189] on div at bounding box center [310, 116] width 69 height 154
click at [291, 192] on div at bounding box center [310, 116] width 69 height 154
click at [340, 119] on div at bounding box center [310, 116] width 69 height 154
click at [280, 121] on div at bounding box center [310, 116] width 69 height 154
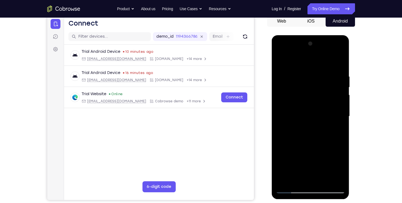
click at [292, 81] on div at bounding box center [310, 116] width 69 height 154
click at [292, 83] on div at bounding box center [310, 116] width 69 height 154
click at [280, 172] on div at bounding box center [310, 116] width 69 height 154
click at [341, 59] on div at bounding box center [310, 116] width 69 height 154
click at [340, 120] on div at bounding box center [310, 116] width 69 height 154
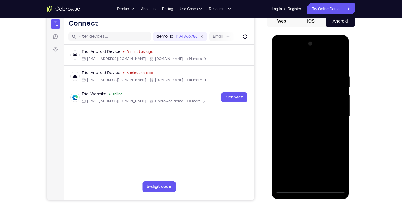
click at [282, 166] on div at bounding box center [310, 116] width 69 height 154
click at [288, 189] on div at bounding box center [310, 116] width 69 height 154
click at [279, 80] on div at bounding box center [310, 116] width 69 height 154
click at [290, 189] on div at bounding box center [310, 116] width 69 height 154
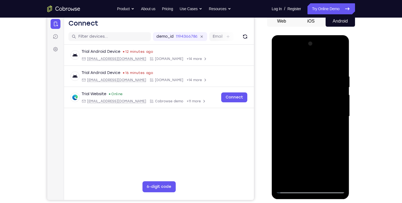
click at [322, 107] on div at bounding box center [310, 116] width 69 height 154
click at [343, 120] on div at bounding box center [310, 116] width 69 height 154
click at [341, 121] on div at bounding box center [310, 116] width 69 height 154
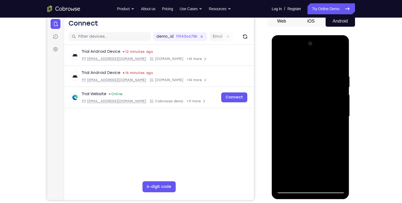
click at [330, 178] on div at bounding box center [310, 116] width 69 height 154
click at [339, 123] on div at bounding box center [310, 116] width 69 height 154
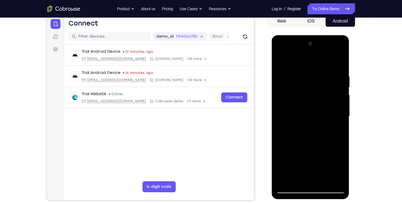
click at [339, 123] on div at bounding box center [310, 116] width 69 height 154
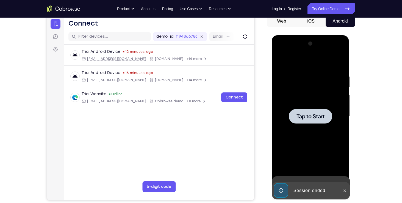
click at [339, 123] on div at bounding box center [310, 116] width 69 height 154
